Goal: Task Accomplishment & Management: Complete application form

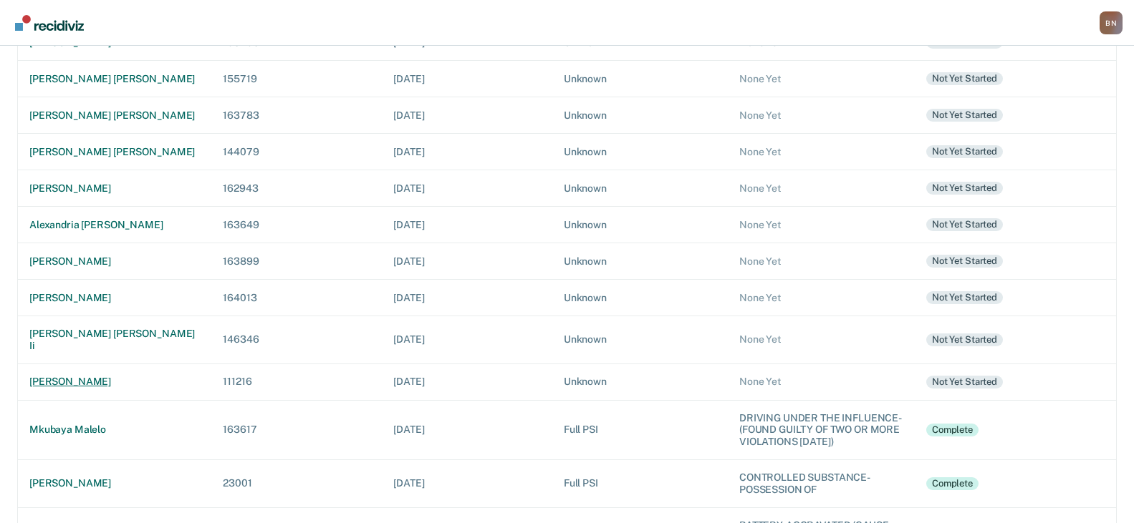
scroll to position [286, 0]
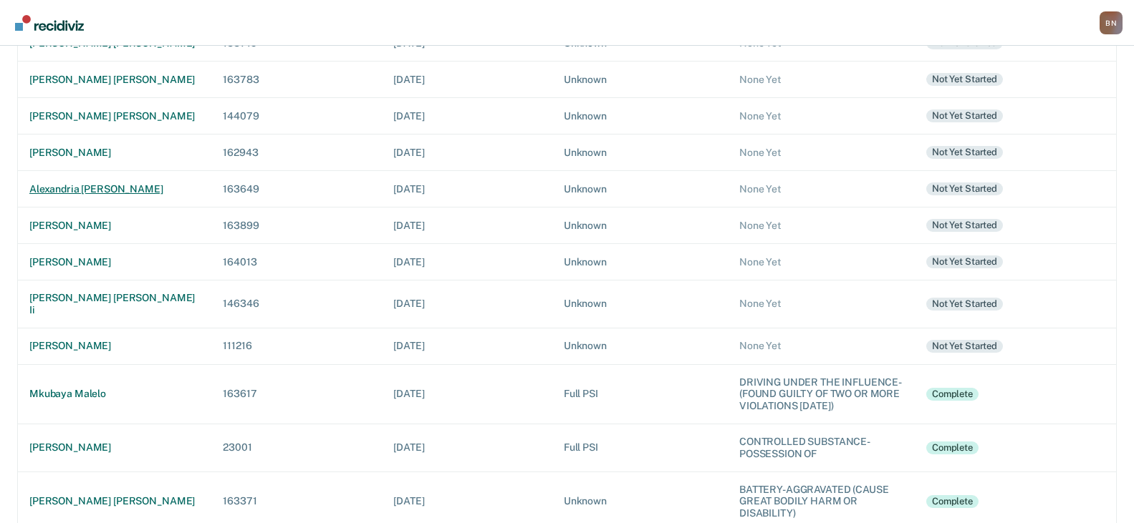
click at [111, 182] on td "alexandria [PERSON_NAME]" at bounding box center [115, 188] width 194 height 37
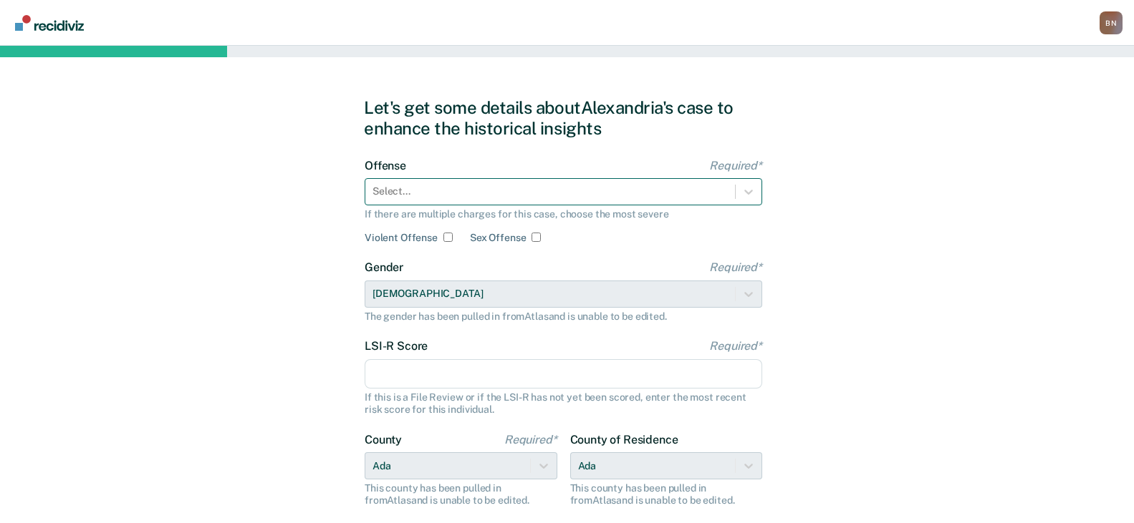
click at [445, 198] on div at bounding box center [549, 191] width 355 height 15
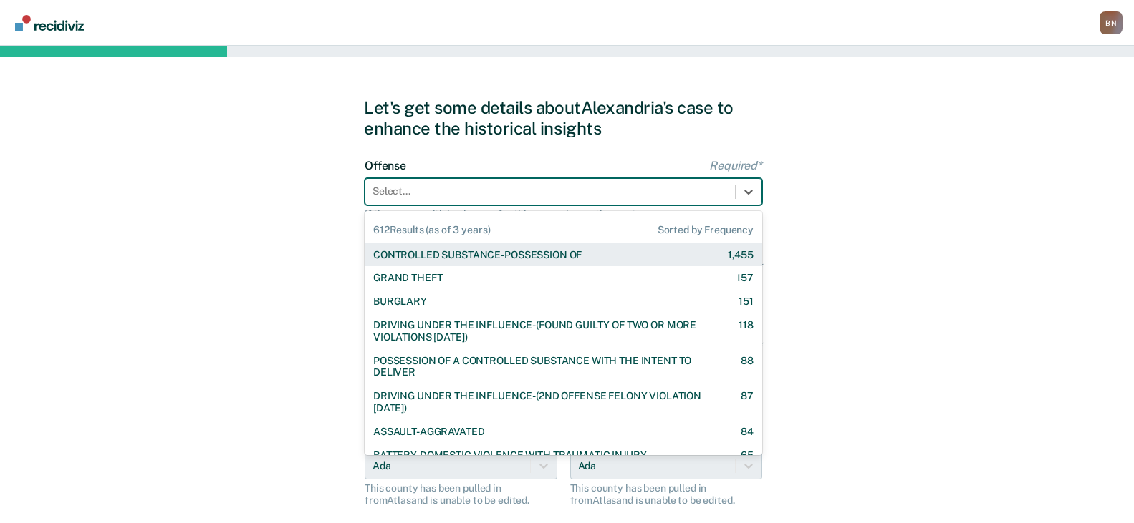
click at [475, 253] on div "CONTROLLED SUBSTANCE-POSSESSION OF" at bounding box center [477, 255] width 208 height 12
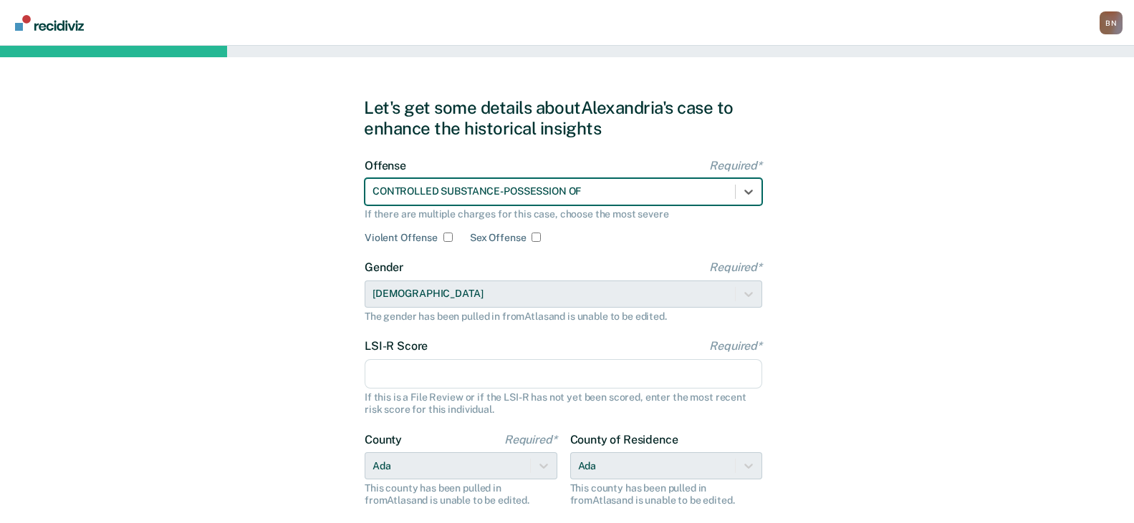
click at [448, 383] on input "LSI-R Score Required*" at bounding box center [562, 374] width 397 height 30
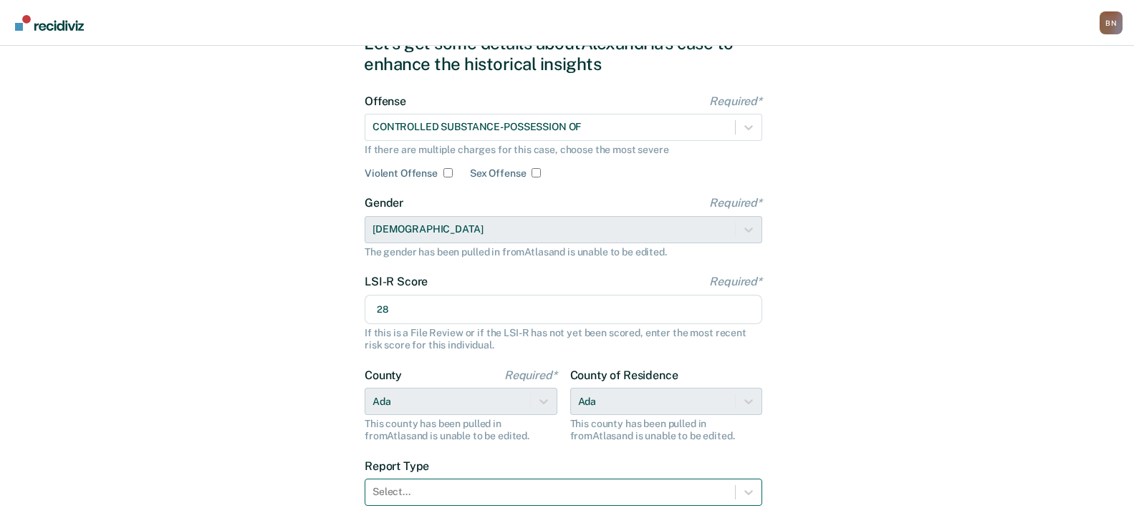
scroll to position [143, 0]
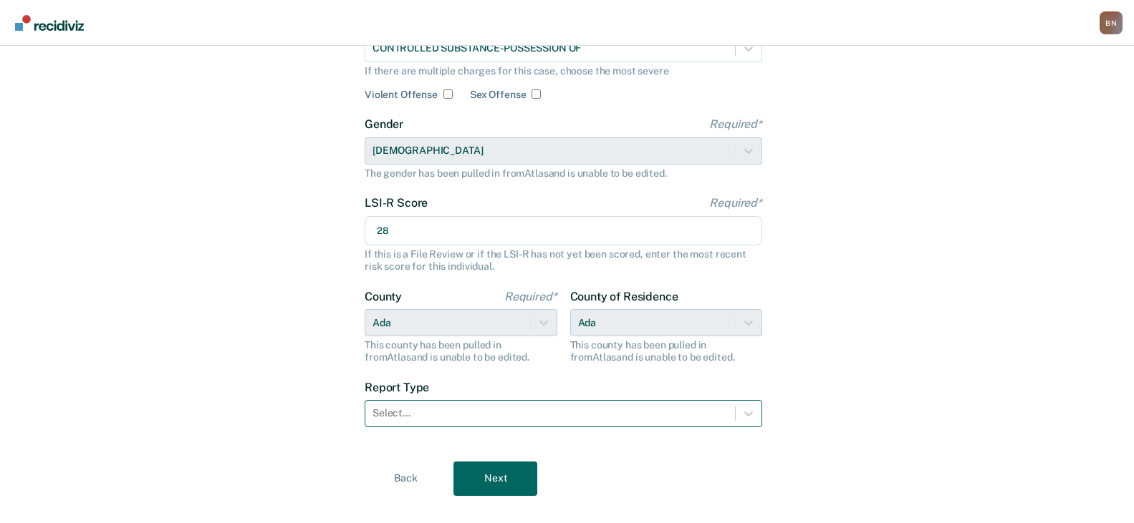
type input "28"
click at [501, 415] on div at bounding box center [549, 413] width 355 height 15
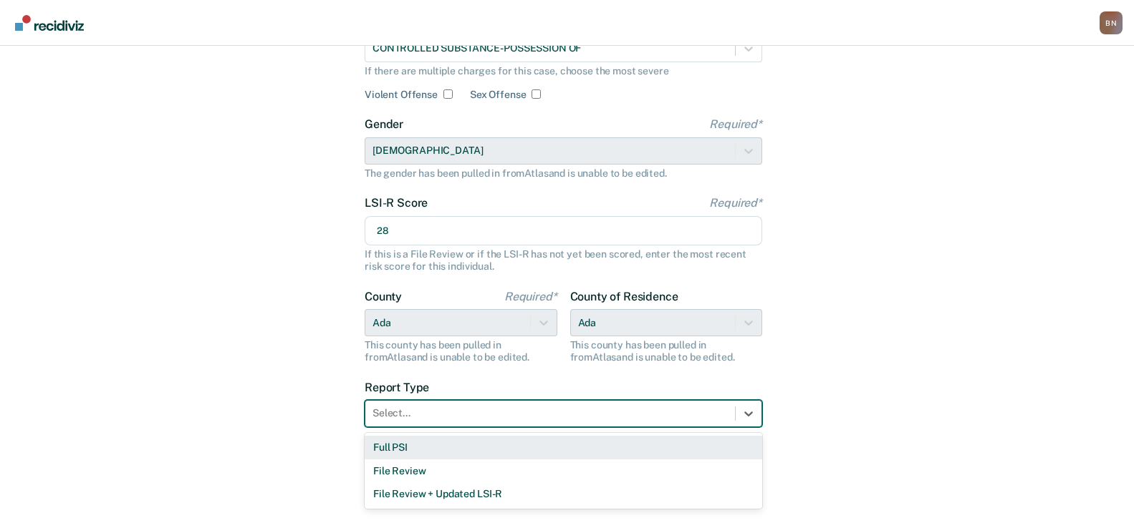
click at [460, 451] on div "Full PSI" at bounding box center [562, 448] width 397 height 24
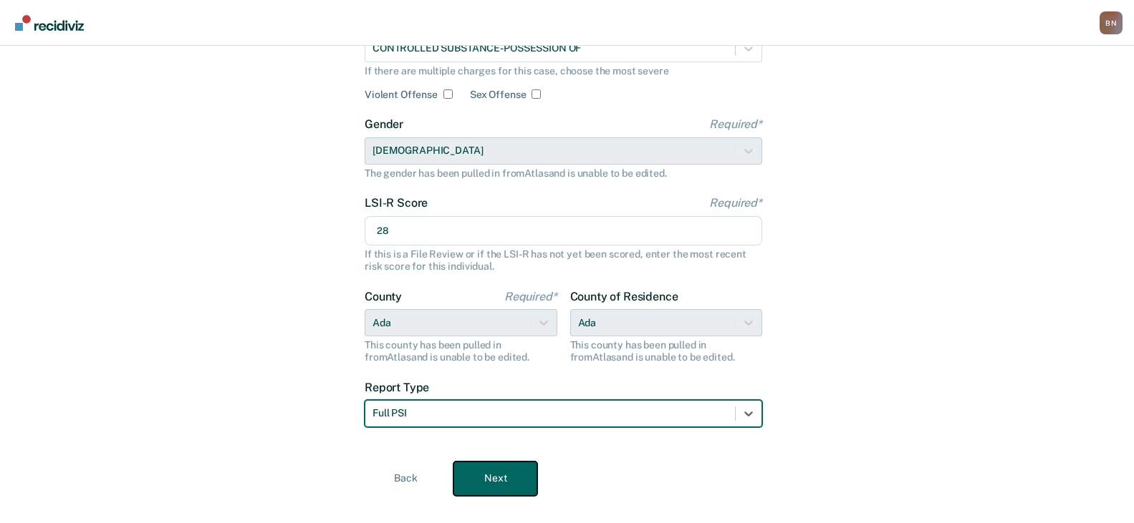
click at [507, 477] on button "Next" at bounding box center [495, 479] width 84 height 34
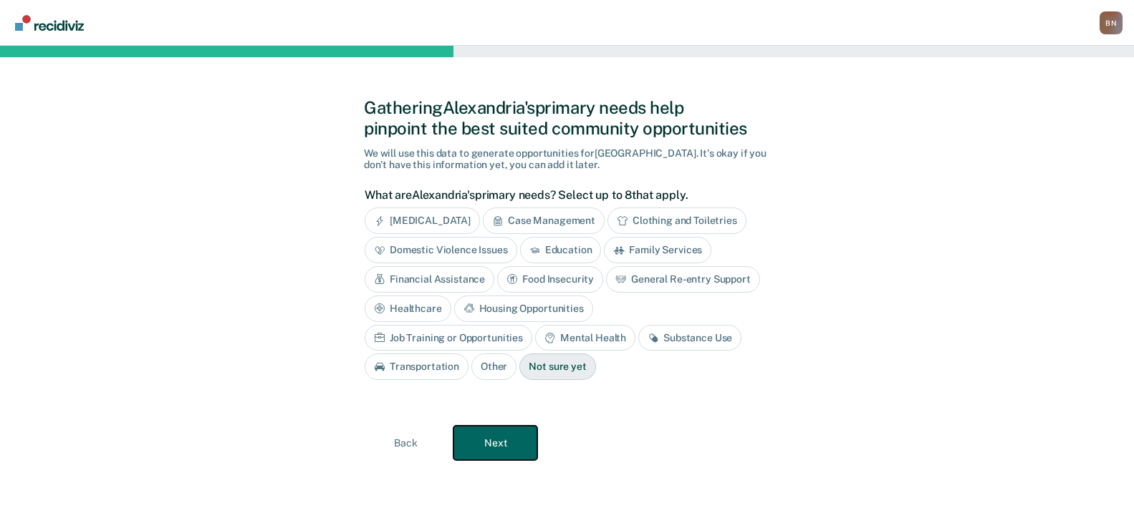
scroll to position [0, 0]
click at [520, 450] on button "Next" at bounding box center [502, 443] width 84 height 34
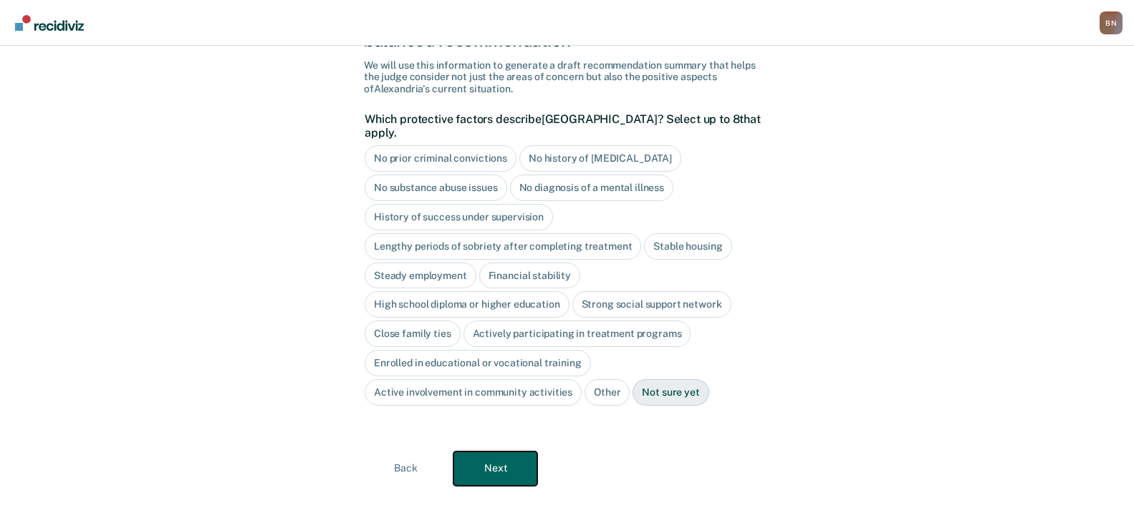
click at [516, 458] on button "Next" at bounding box center [495, 469] width 84 height 34
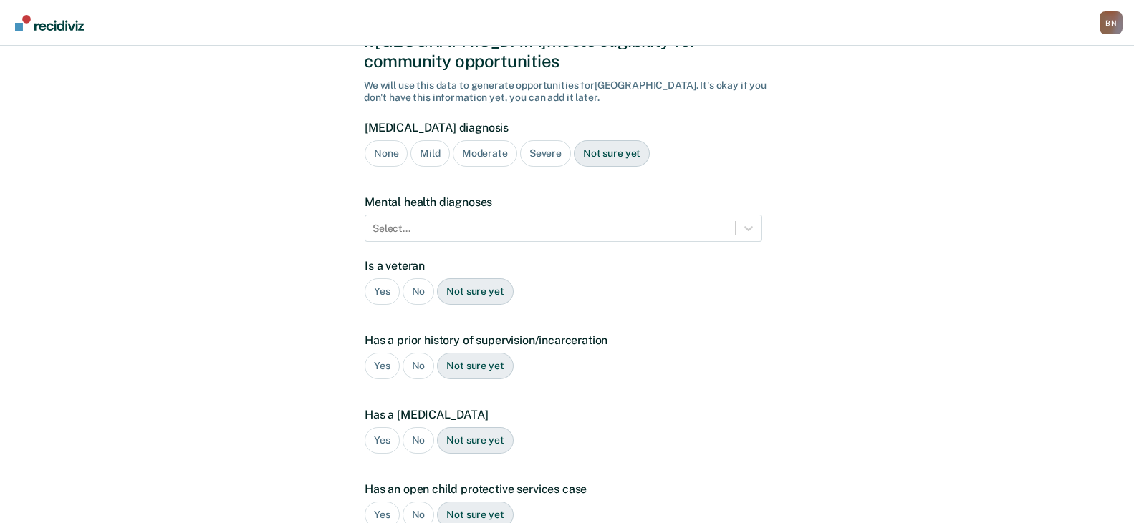
scroll to position [279, 0]
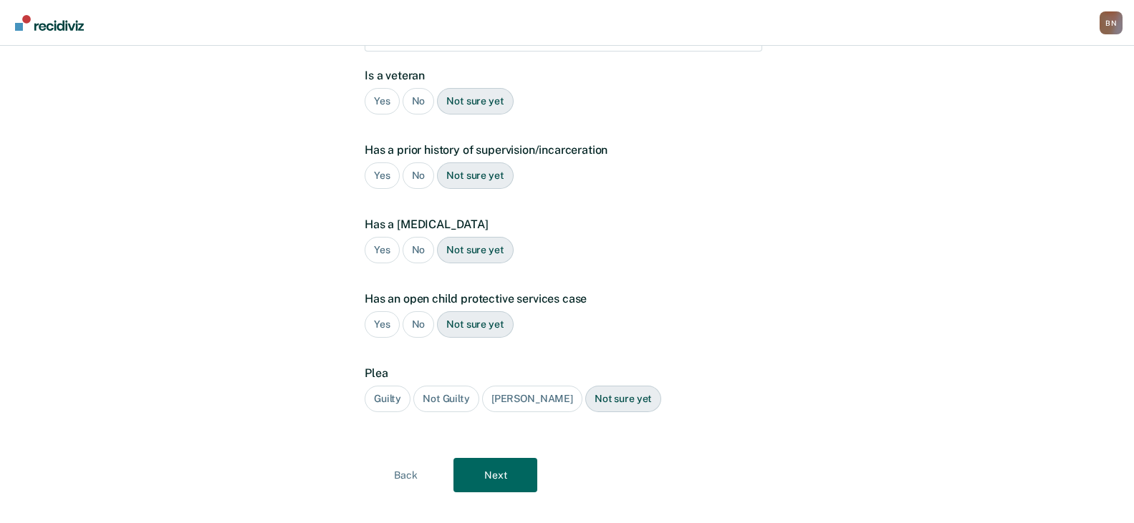
click at [385, 386] on div "Guilty" at bounding box center [387, 399] width 46 height 26
click at [480, 460] on button "Next" at bounding box center [495, 475] width 84 height 34
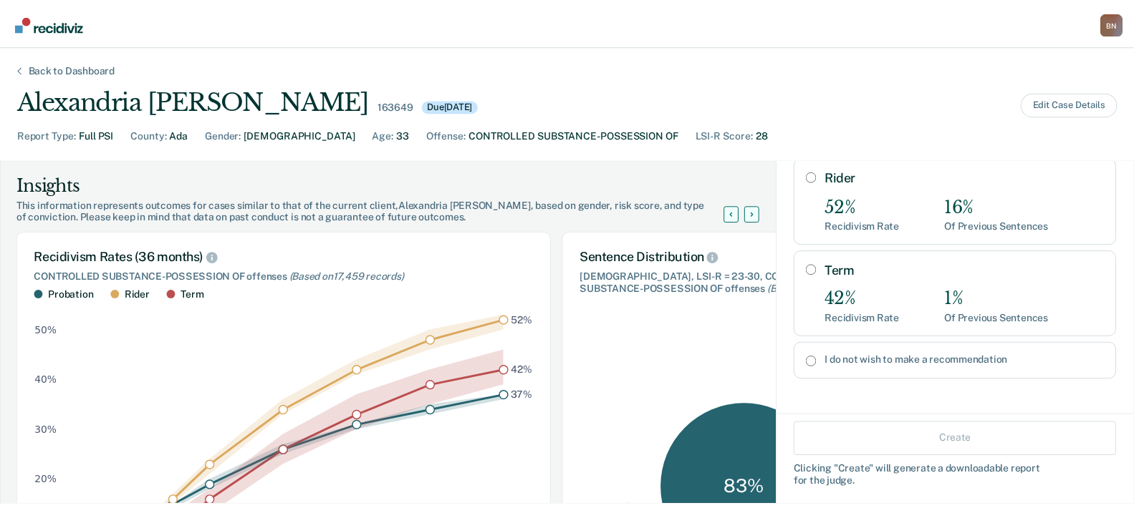
scroll to position [358, 0]
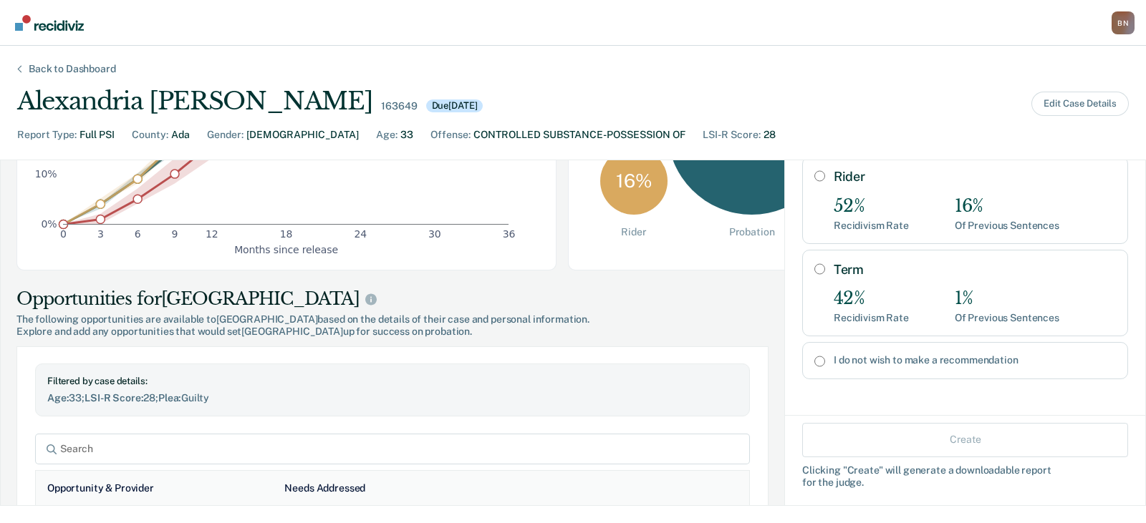
click at [829, 369] on div "I do not wish to make a recommendation" at bounding box center [965, 360] width 326 height 37
radio input "true"
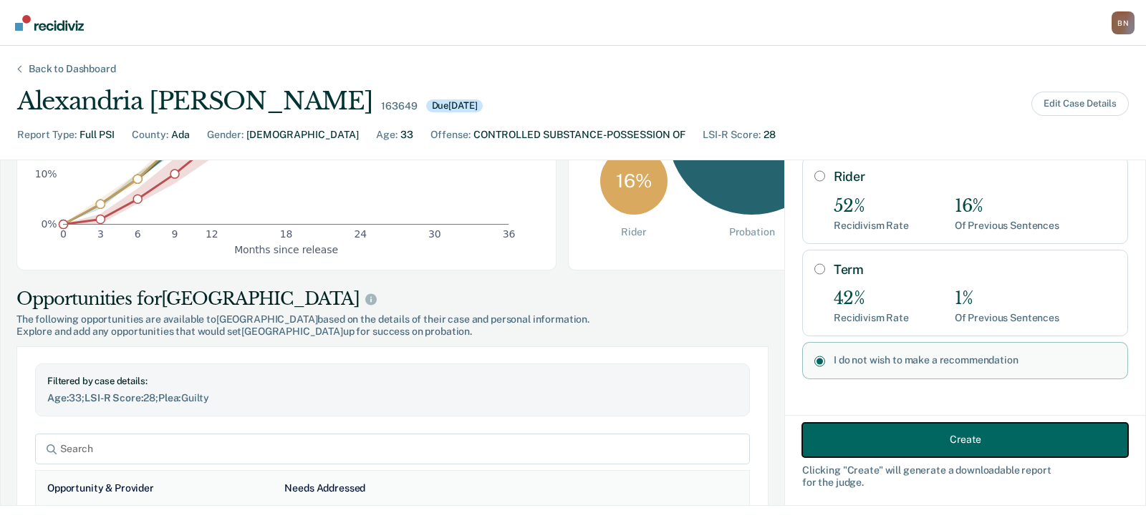
click at [866, 427] on button "Create" at bounding box center [965, 439] width 326 height 34
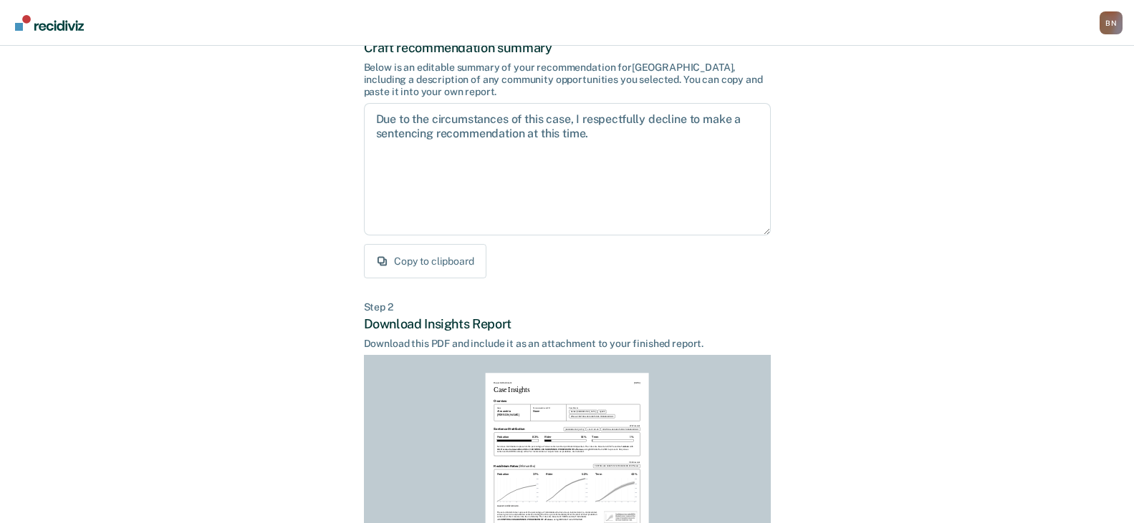
scroll to position [293, 0]
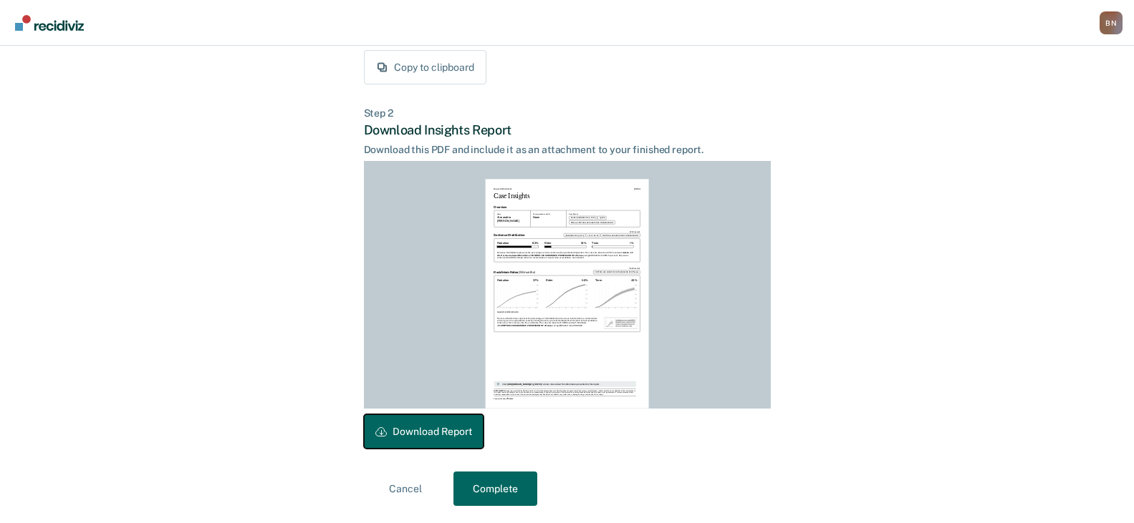
click at [429, 434] on button "Download Report" at bounding box center [424, 432] width 120 height 34
click at [486, 496] on button "Complete" at bounding box center [495, 489] width 84 height 34
